Goal: Information Seeking & Learning: Learn about a topic

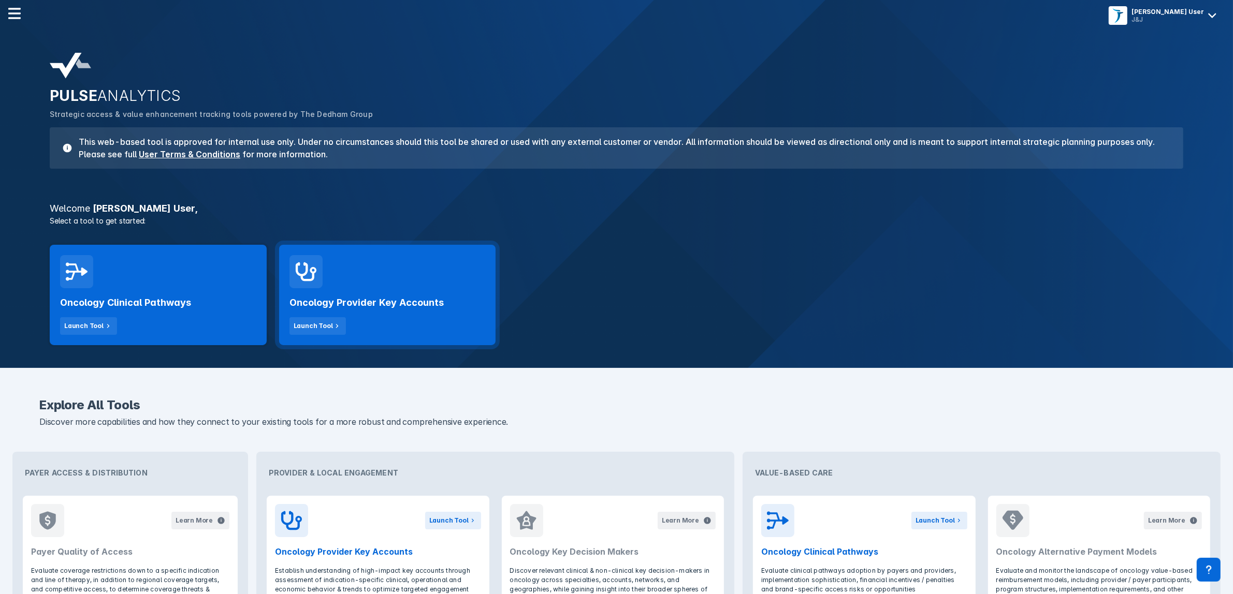
click at [410, 301] on h2 "Oncology Provider Key Accounts" at bounding box center [366, 303] width 154 height 12
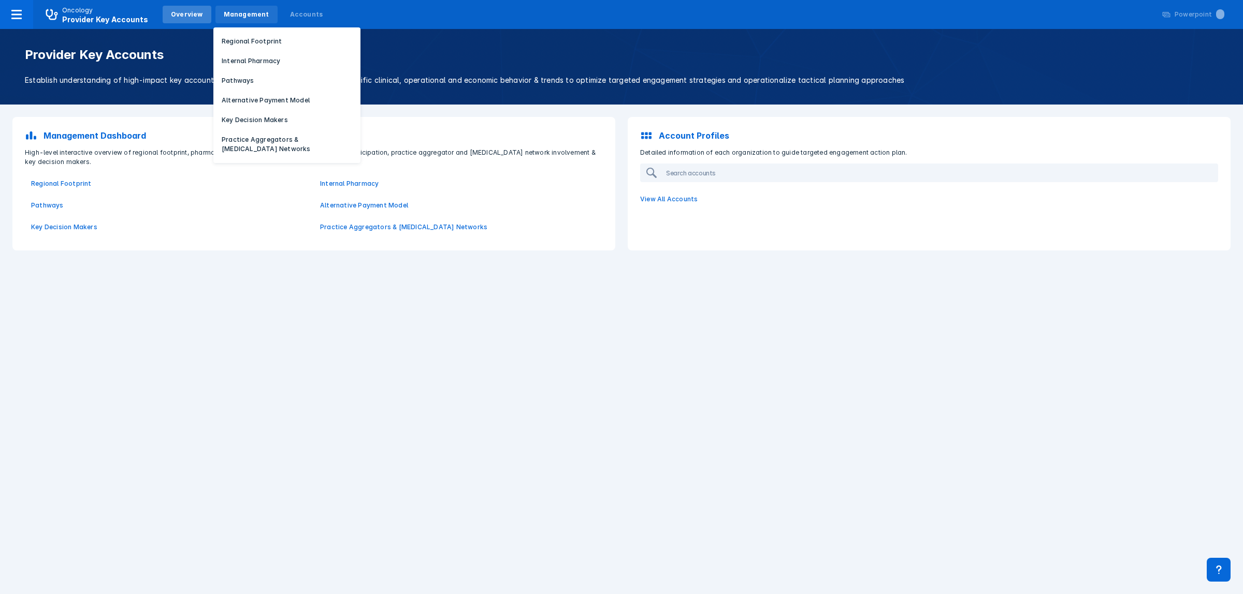
click at [238, 10] on div "Management" at bounding box center [247, 14] width 46 height 9
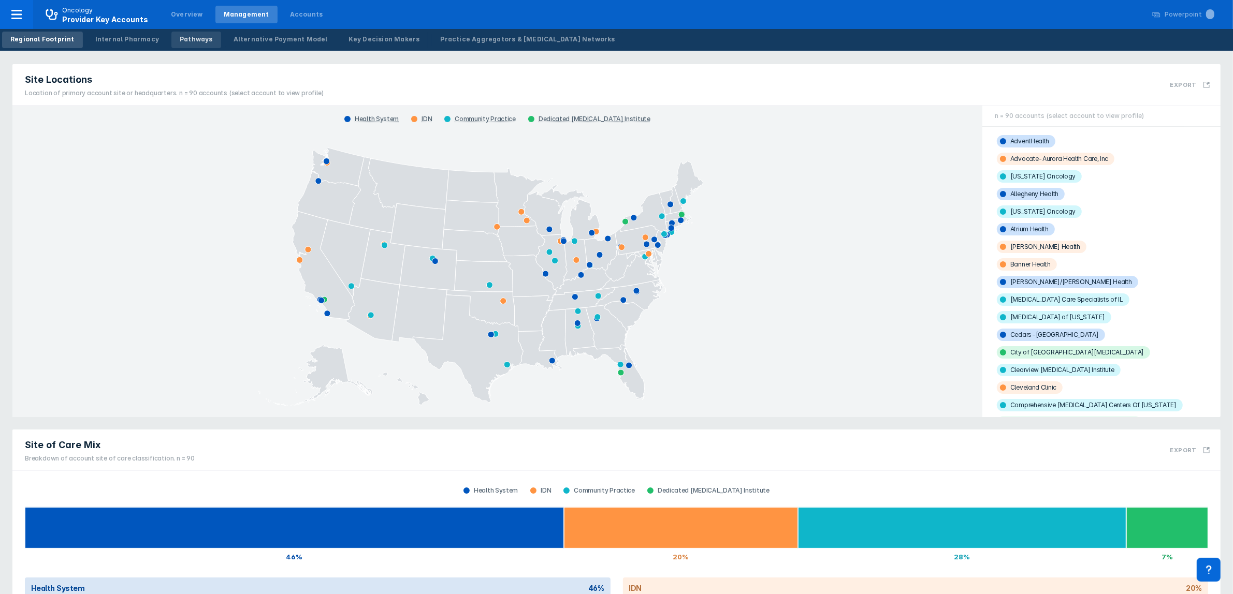
click at [193, 35] on div "Pathways" at bounding box center [196, 39] width 33 height 9
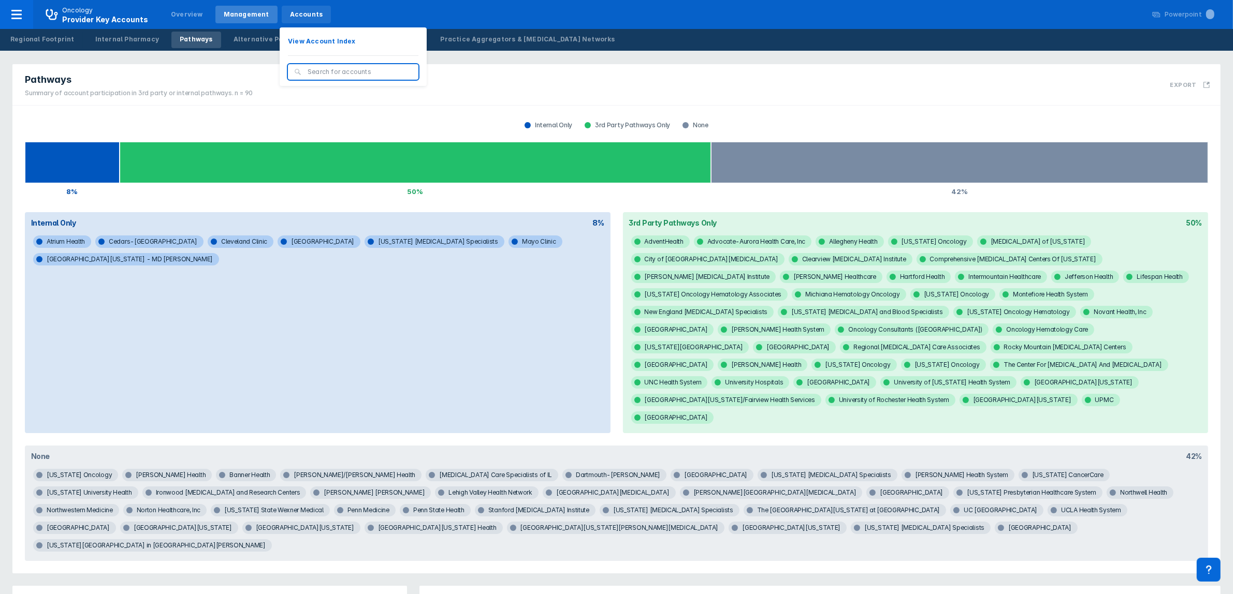
click at [294, 12] on div "Accounts" at bounding box center [306, 14] width 33 height 9
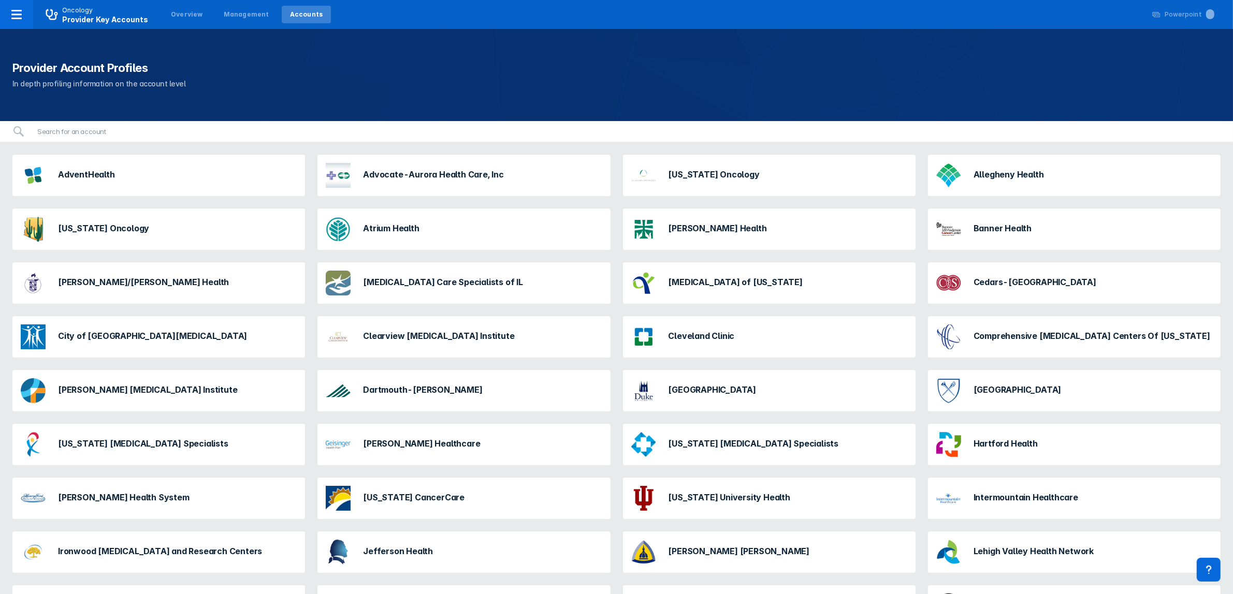
click at [164, 396] on div "[PERSON_NAME] [MEDICAL_DATA] Institute" at bounding box center [129, 390] width 225 height 33
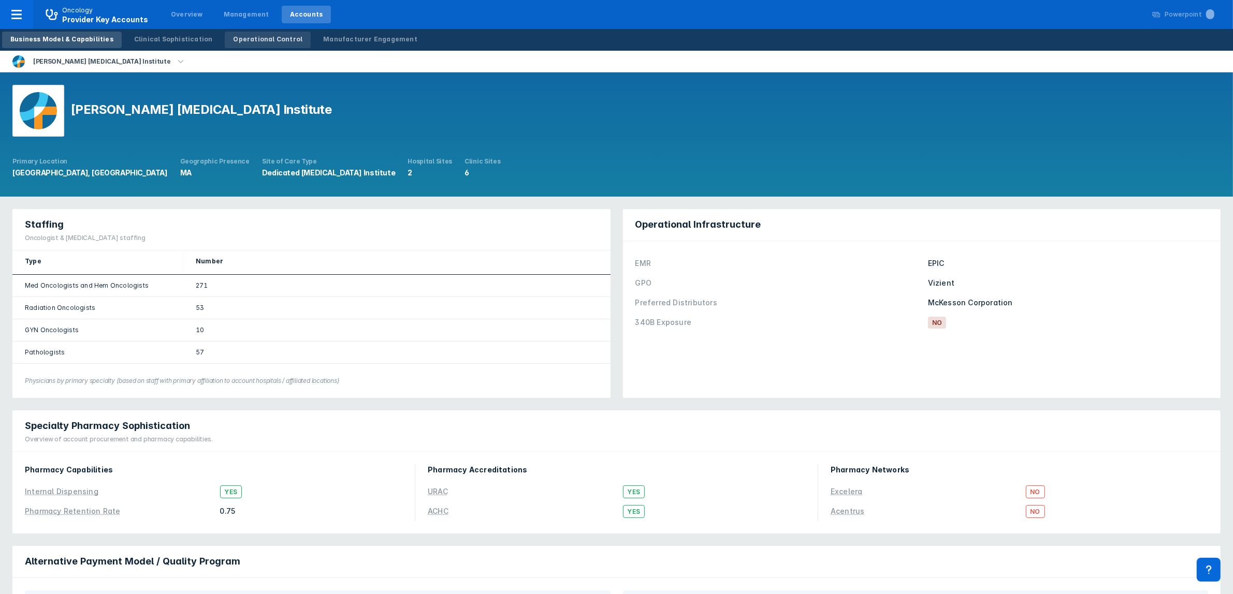
click at [246, 34] on link "Operational Control" at bounding box center [268, 40] width 86 height 17
